Goal: Check status: Check status

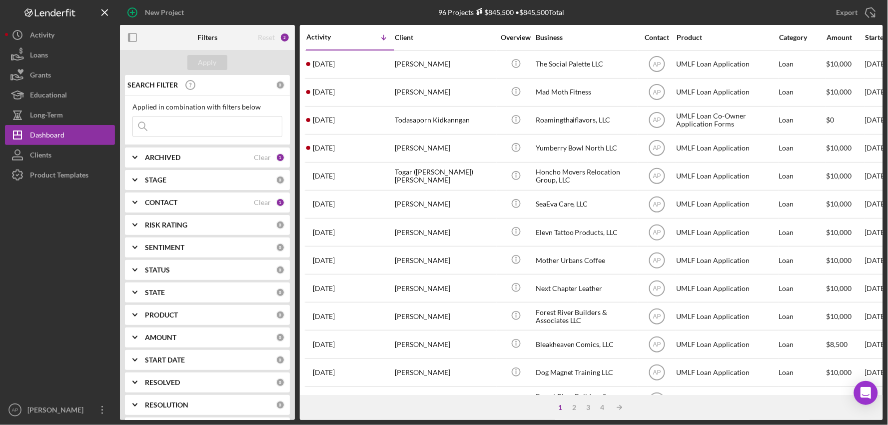
click at [181, 126] on input at bounding box center [207, 126] width 149 height 20
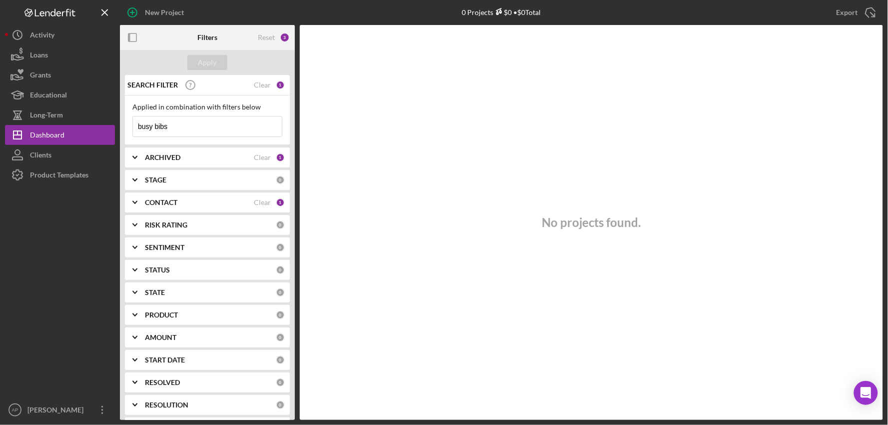
type input "busy bibs"
click at [176, 157] on b "ARCHIVED" at bounding box center [162, 157] width 35 height 8
click at [138, 218] on input "Archived" at bounding box center [138, 214] width 10 height 10
checkbox input "true"
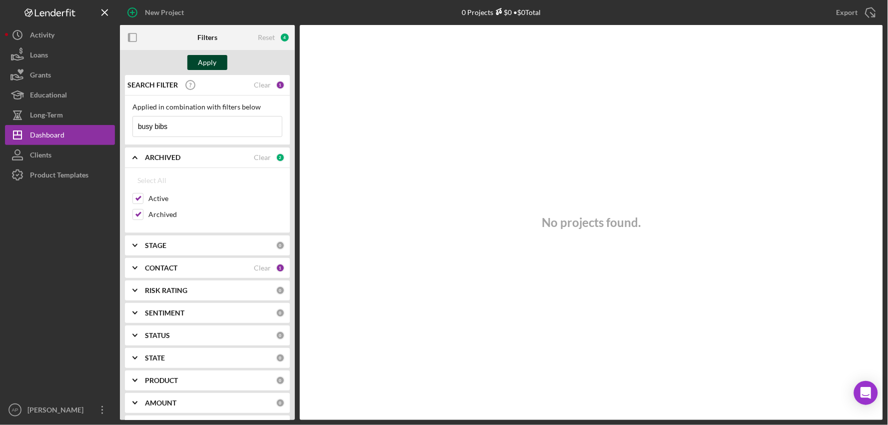
click at [198, 66] on div "Apply" at bounding box center [207, 62] width 18 height 15
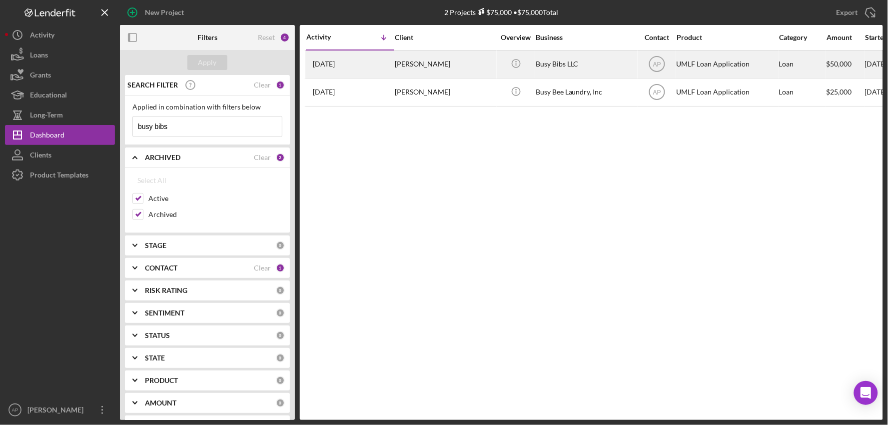
click at [565, 67] on div "Busy Bibs LLC" at bounding box center [586, 64] width 100 height 26
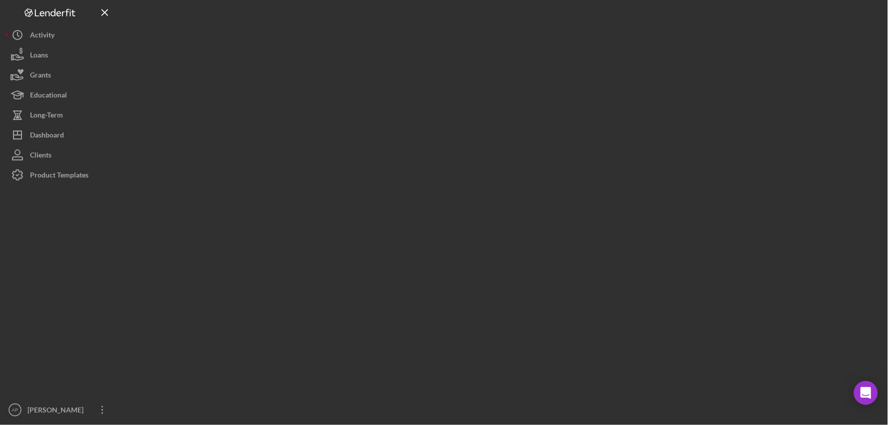
click at [565, 67] on div at bounding box center [501, 210] width 763 height 420
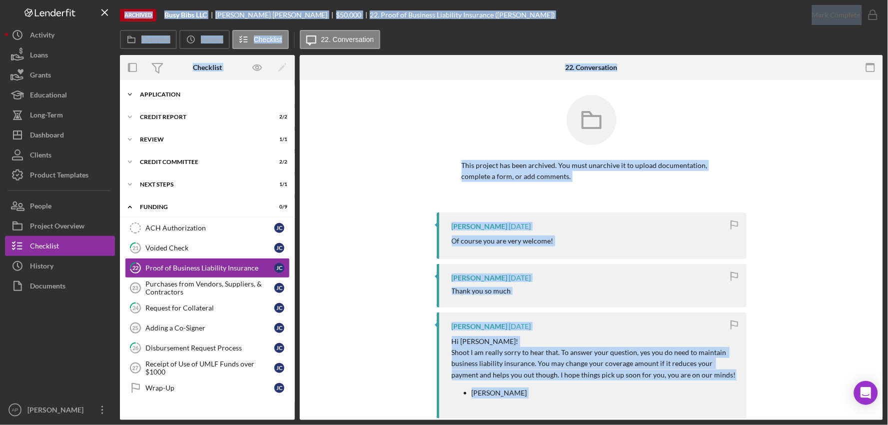
click at [161, 97] on div "Icon/Expander Application 18 / 22" at bounding box center [207, 94] width 175 height 20
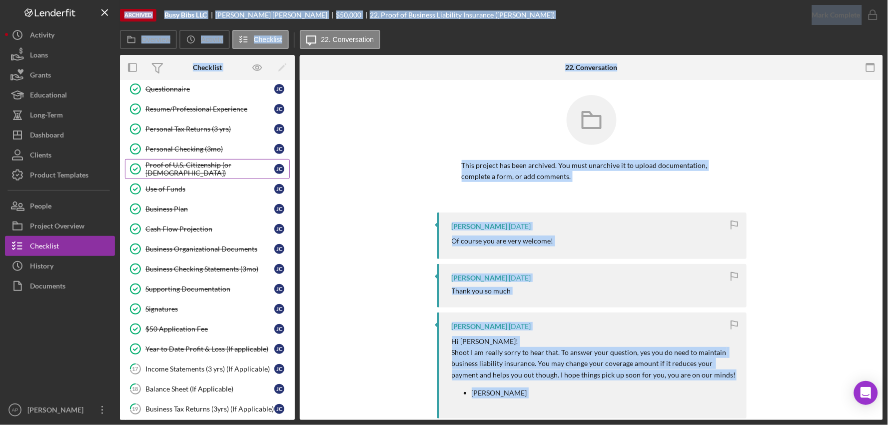
scroll to position [111, 0]
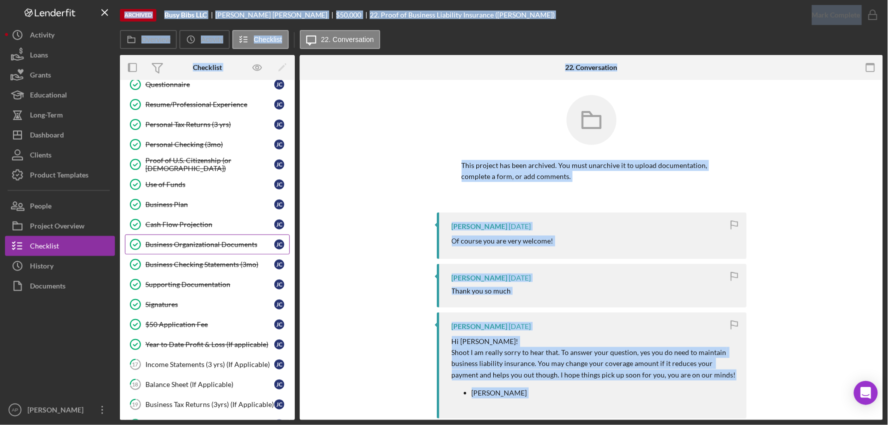
click at [215, 250] on link "Business Organizational Documents Business Organizational Documents [PERSON_NAM…" at bounding box center [207, 244] width 165 height 20
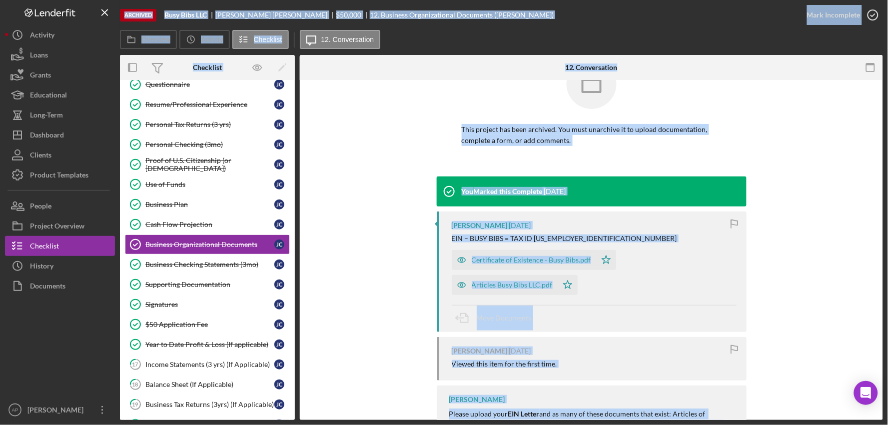
scroll to position [55, 0]
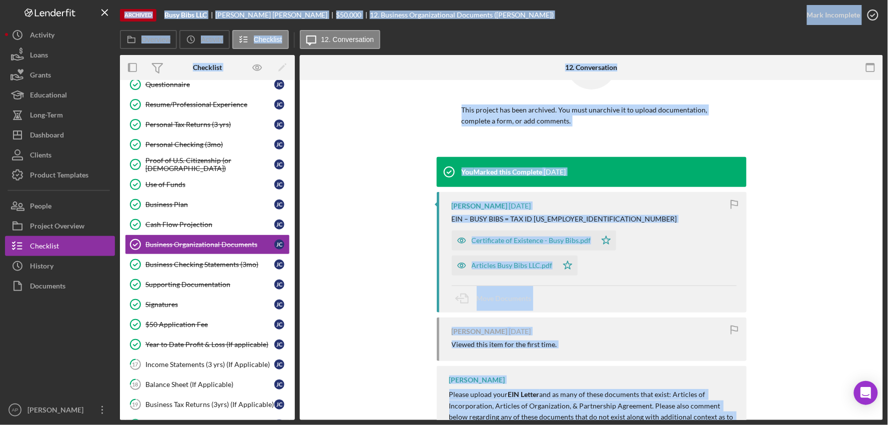
click at [320, 250] on div "You Marked this Complete [DATE] [PERSON_NAME] [DATE] EIN – BUSY BIBS = TAX ID […" at bounding box center [591, 310] width 553 height 306
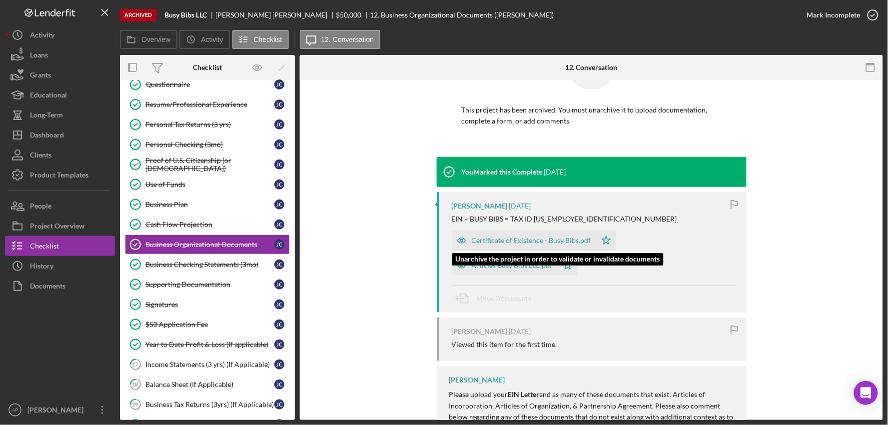
click at [512, 235] on div "Certificate of Existence - Busy Bibs.pdf" at bounding box center [524, 240] width 144 height 20
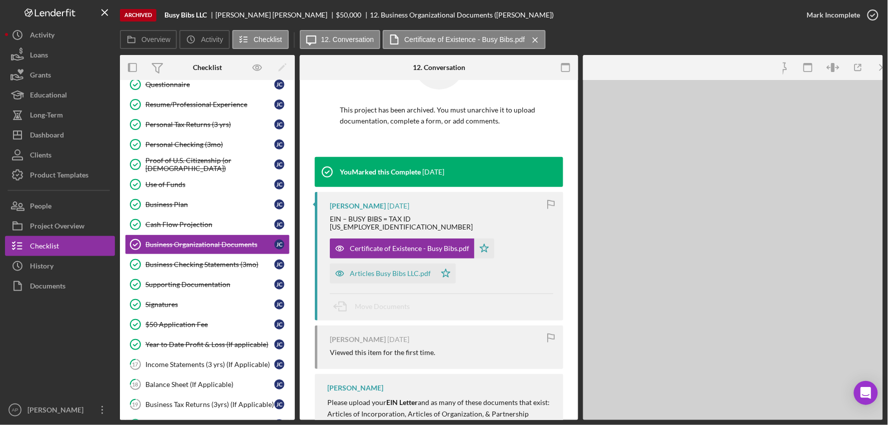
click at [512, 235] on div "Certificate of Existence - Busy Bibs.pdf Icon/Star Articles Busy Bibs LLC.pdf I…" at bounding box center [441, 258] width 223 height 50
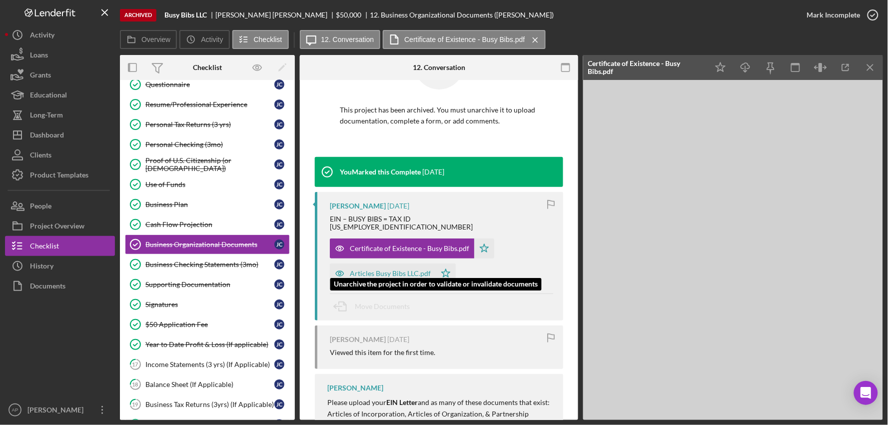
click at [393, 269] on div "Articles Busy Bibs LLC.pdf" at bounding box center [390, 273] width 81 height 8
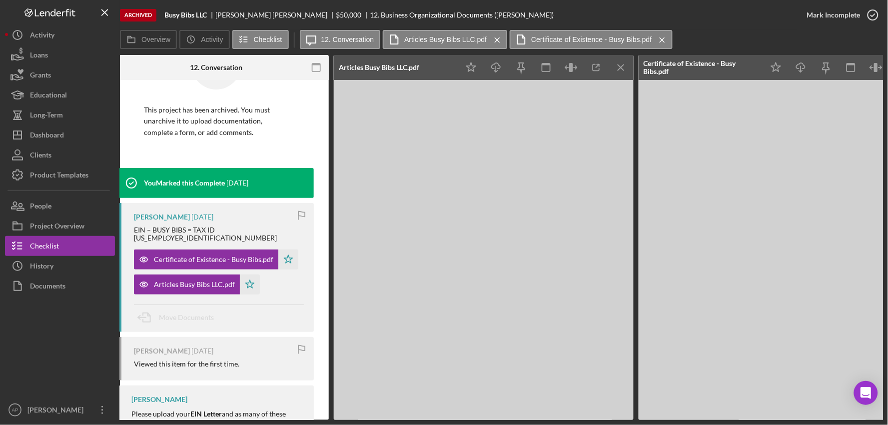
scroll to position [0, 251]
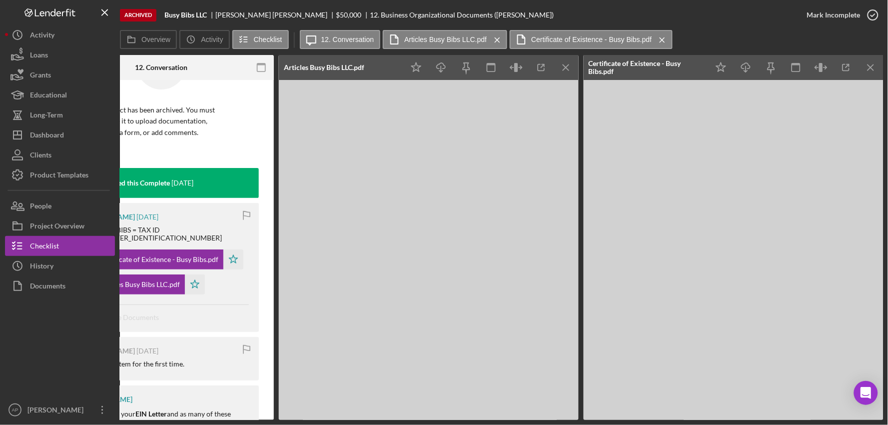
click at [622, 420] on div "Archived Busy Bibs LLC [PERSON_NAME] $50,000 12. Business Organizational Docume…" at bounding box center [444, 212] width 888 height 425
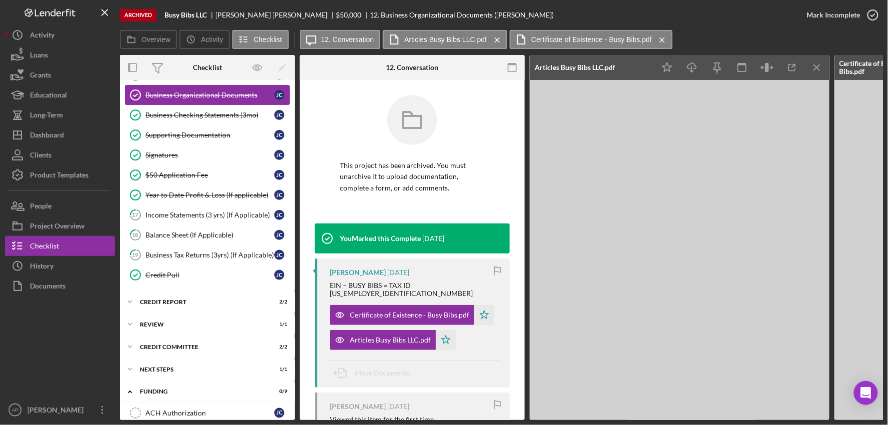
scroll to position [0, 0]
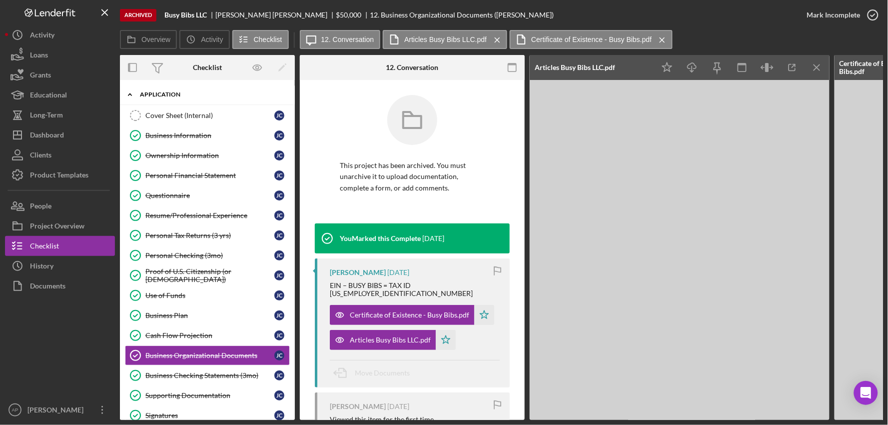
click at [128, 89] on icon "Icon/Expander" at bounding box center [130, 94] width 20 height 20
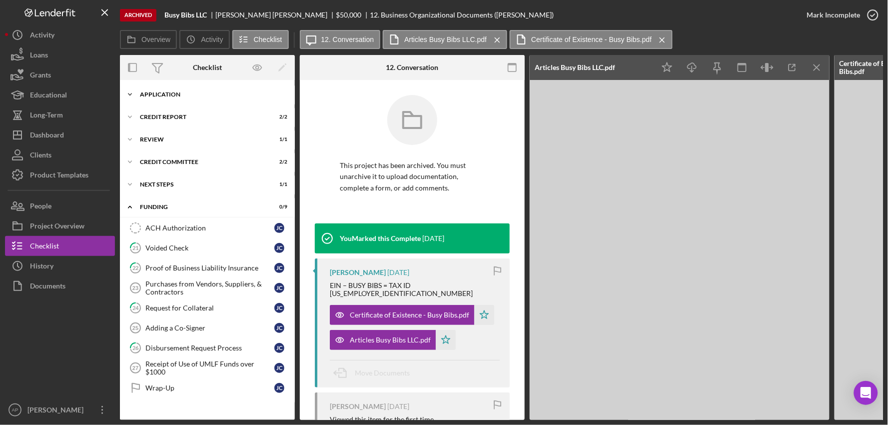
click at [180, 95] on div "Application" at bounding box center [211, 94] width 142 height 6
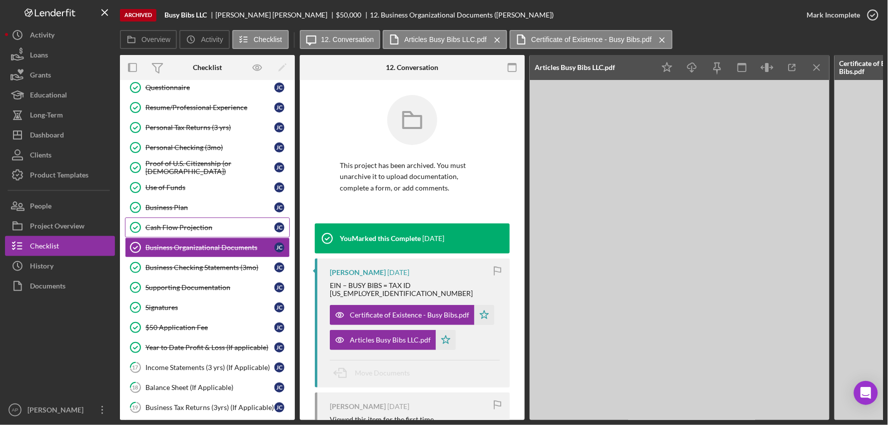
scroll to position [52, 0]
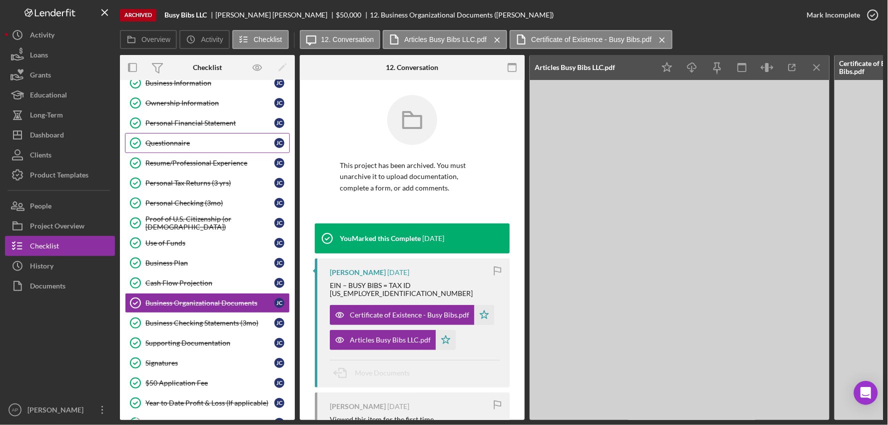
click at [182, 149] on link "Questionnaire Questionnaire [PERSON_NAME]" at bounding box center [207, 143] width 165 height 20
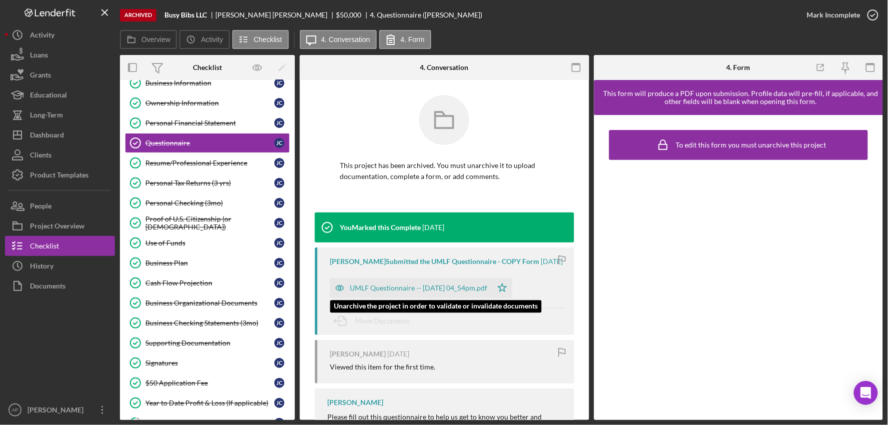
click at [470, 287] on div "UMLF Questionnaire -- [DATE] 04_54pm.pdf" at bounding box center [418, 288] width 137 height 8
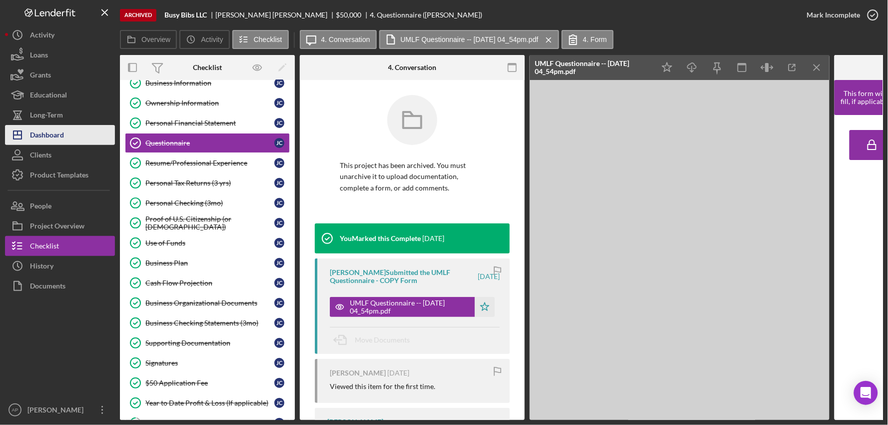
drag, startPoint x: 38, startPoint y: 138, endPoint x: 45, endPoint y: 136, distance: 7.3
click at [38, 138] on div "Dashboard" at bounding box center [47, 136] width 34 height 22
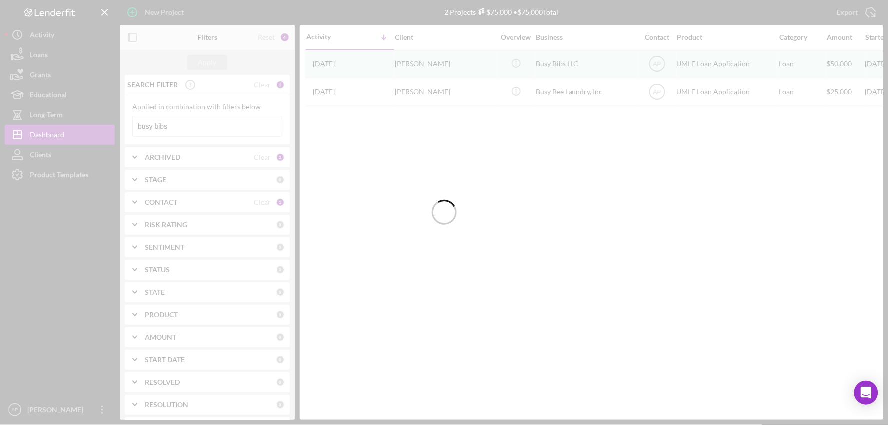
click at [168, 162] on div at bounding box center [444, 212] width 888 height 425
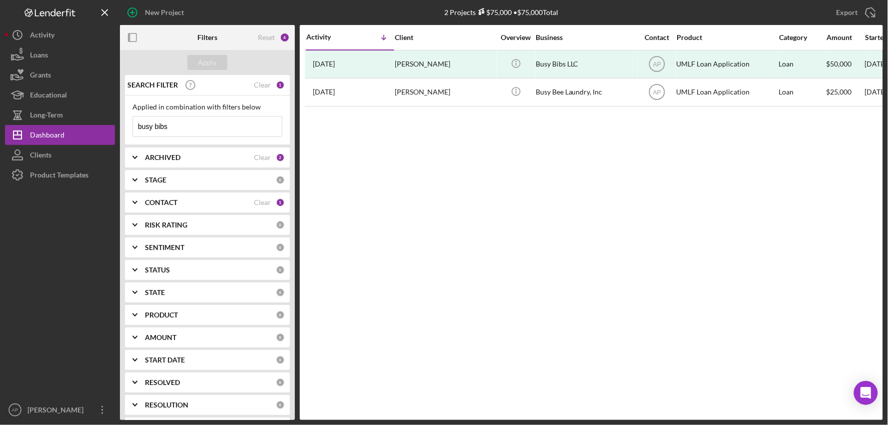
drag, startPoint x: 181, startPoint y: 125, endPoint x: 137, endPoint y: 120, distance: 44.3
click at [137, 120] on input "busy bibs" at bounding box center [207, 126] width 149 height 20
click at [154, 154] on b "ARCHIVED" at bounding box center [162, 157] width 35 height 8
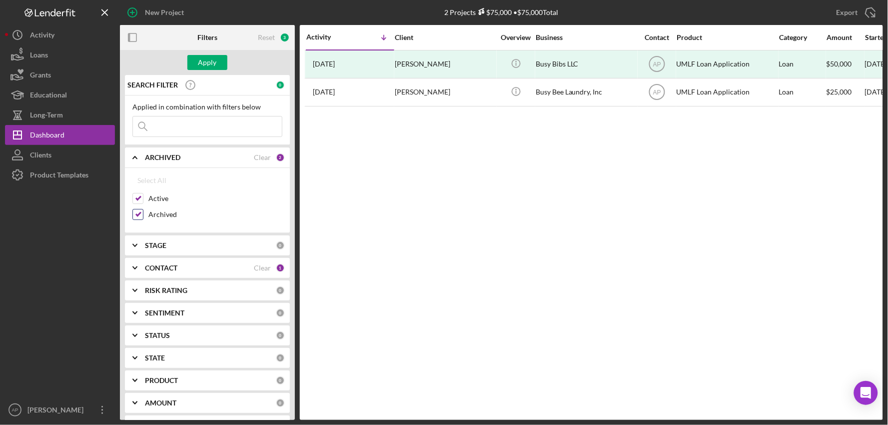
click at [140, 214] on input "Archived" at bounding box center [138, 214] width 10 height 10
checkbox input "false"
click at [221, 57] on button "Apply" at bounding box center [207, 62] width 40 height 15
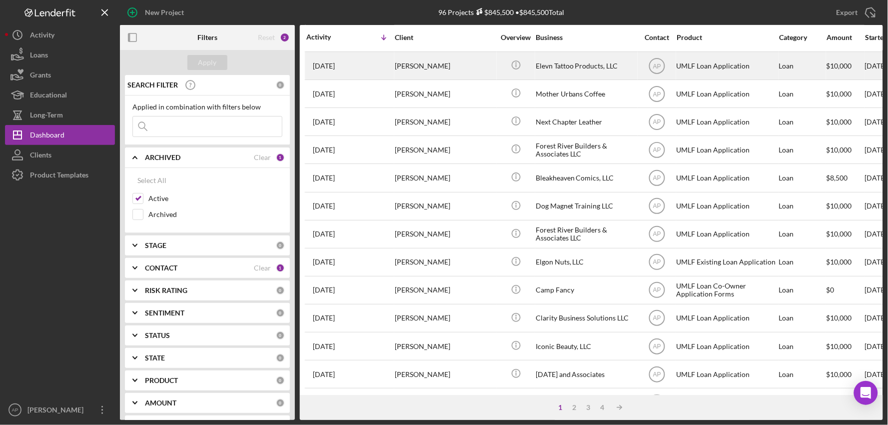
scroll to position [222, 0]
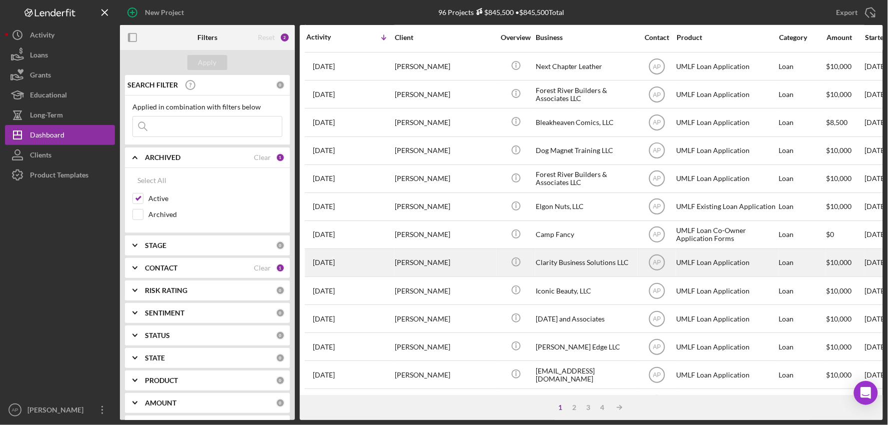
click at [422, 276] on td "[PERSON_NAME]" at bounding box center [445, 262] width 102 height 28
